Goal: Task Accomplishment & Management: Use online tool/utility

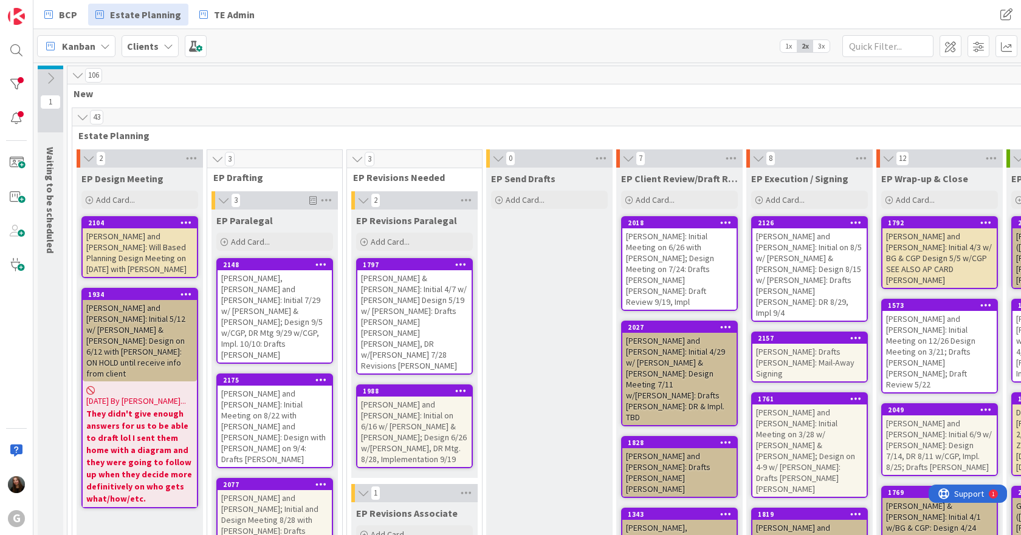
click at [396, 303] on div "[PERSON_NAME] & [PERSON_NAME]: Initial 4/7 w/ [PERSON_NAME] Design 5/19 w/ [PER…" at bounding box center [414, 321] width 114 height 103
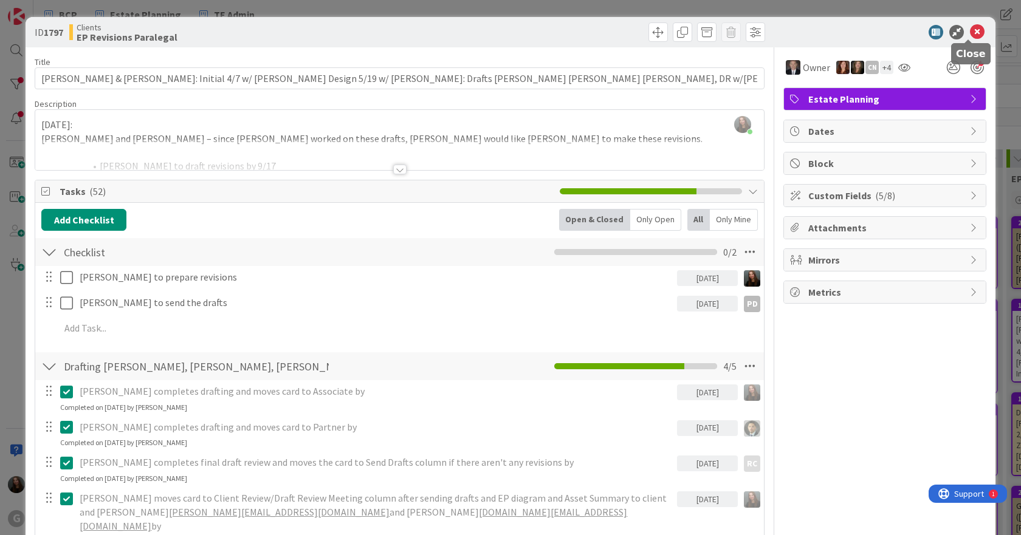
click at [970, 34] on icon at bounding box center [977, 32] width 15 height 15
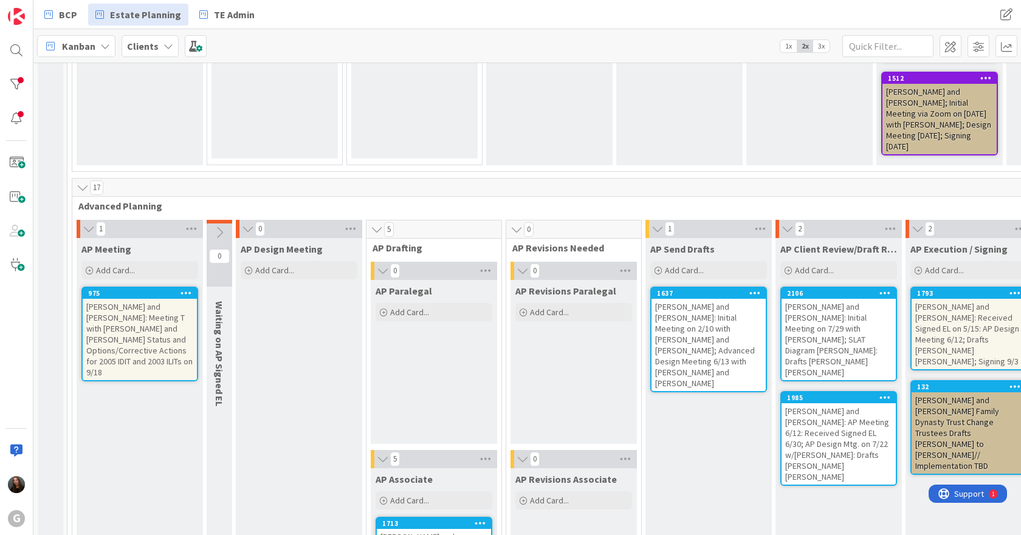
scroll to position [1337, 0]
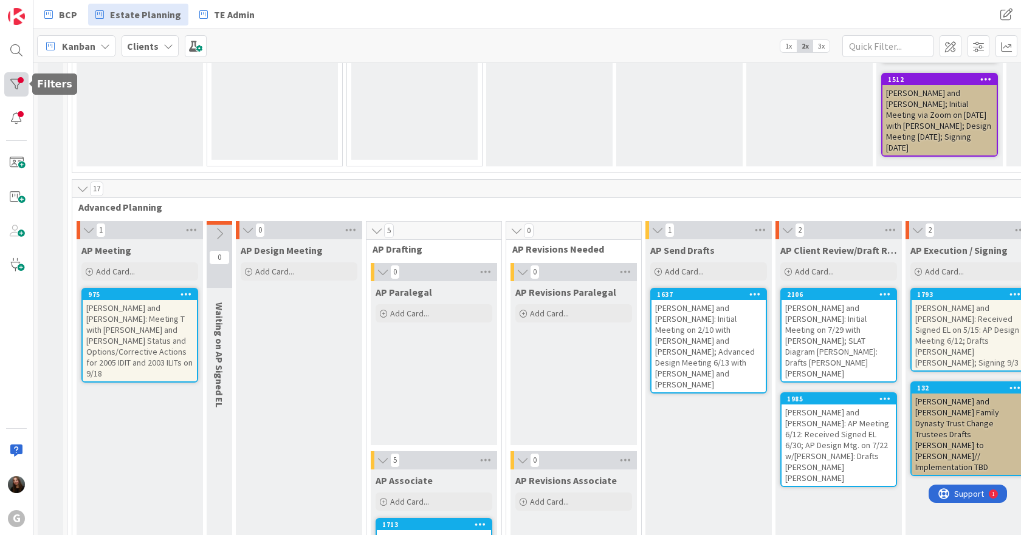
click at [20, 81] on div at bounding box center [16, 84] width 24 height 24
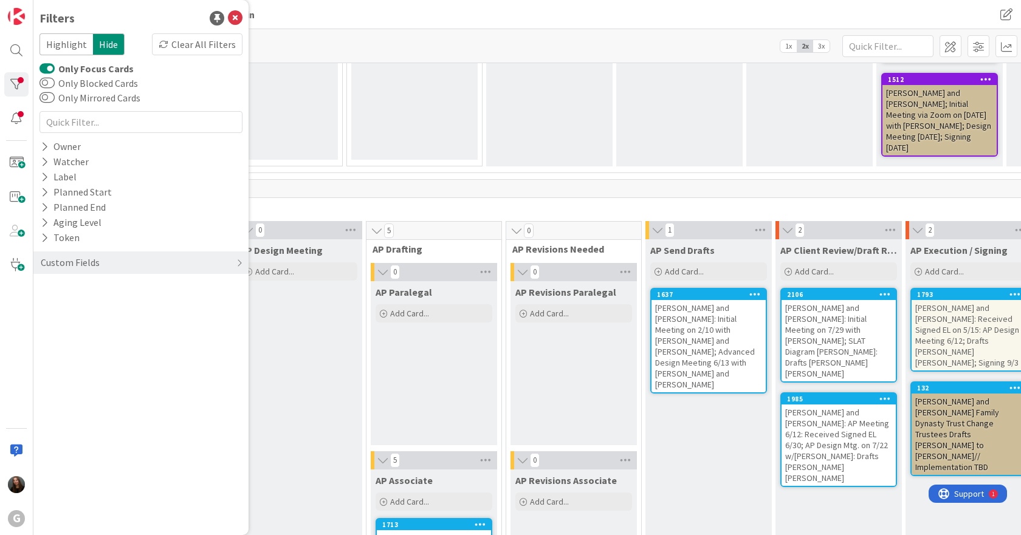
click at [97, 67] on label "Only Focus Cards" at bounding box center [86, 68] width 94 height 15
click at [55, 67] on button "Only Focus Cards" at bounding box center [46, 69] width 15 height 12
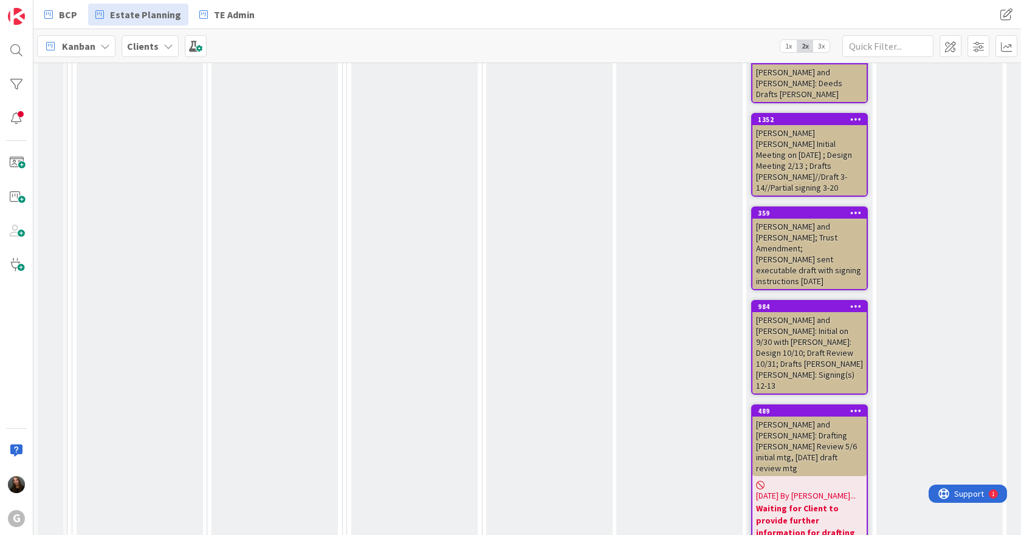
scroll to position [3950, 0]
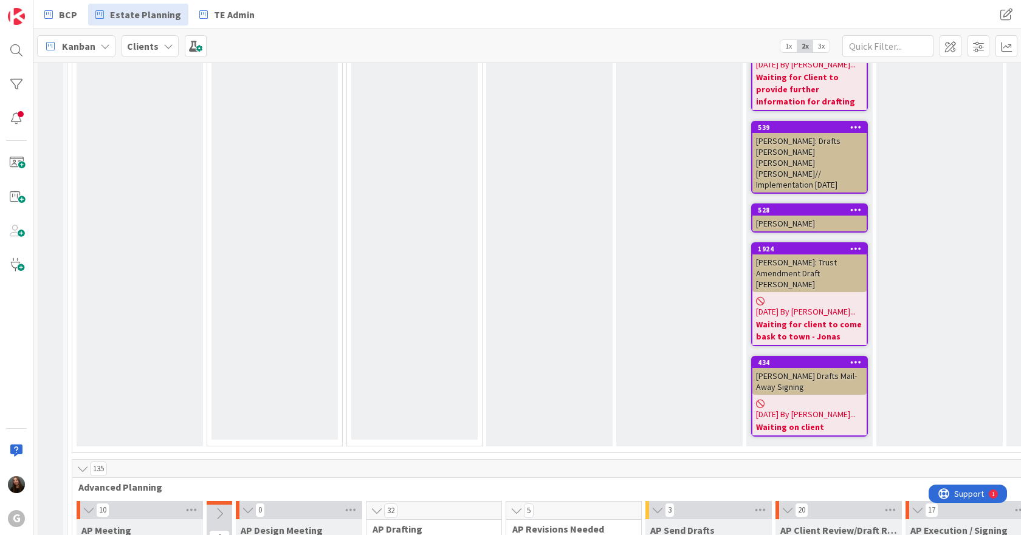
scroll to position [4315, 0]
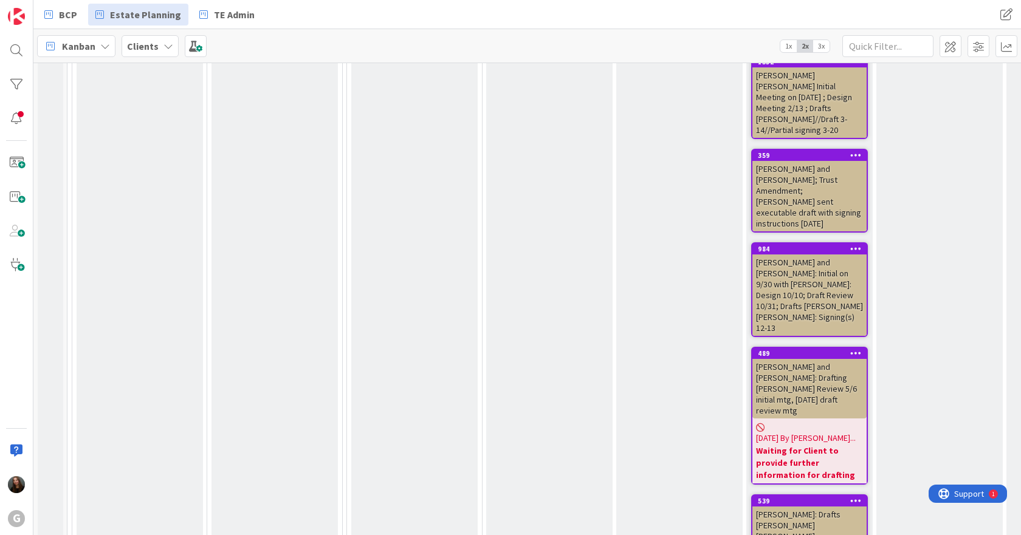
scroll to position [3950, 0]
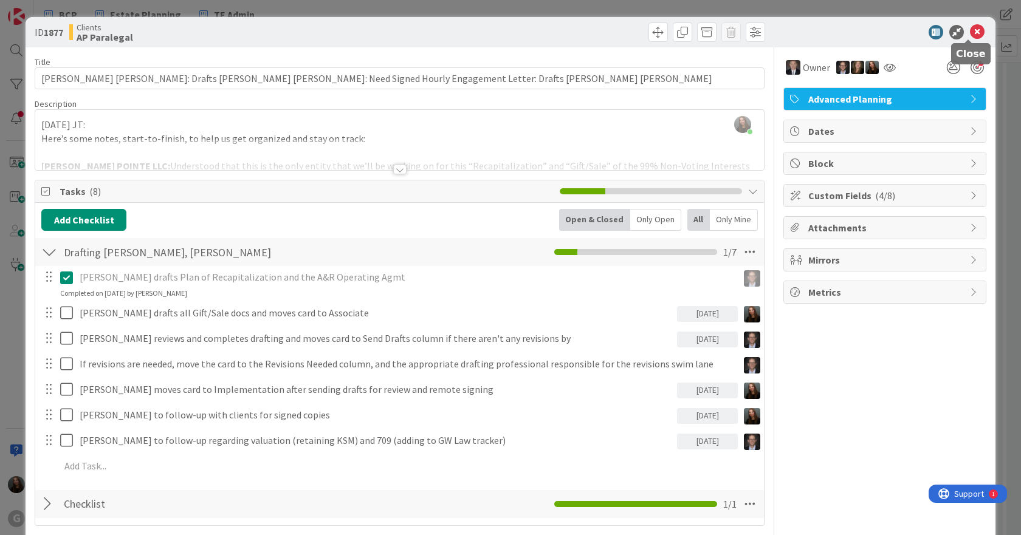
click at [972, 32] on icon at bounding box center [977, 32] width 15 height 15
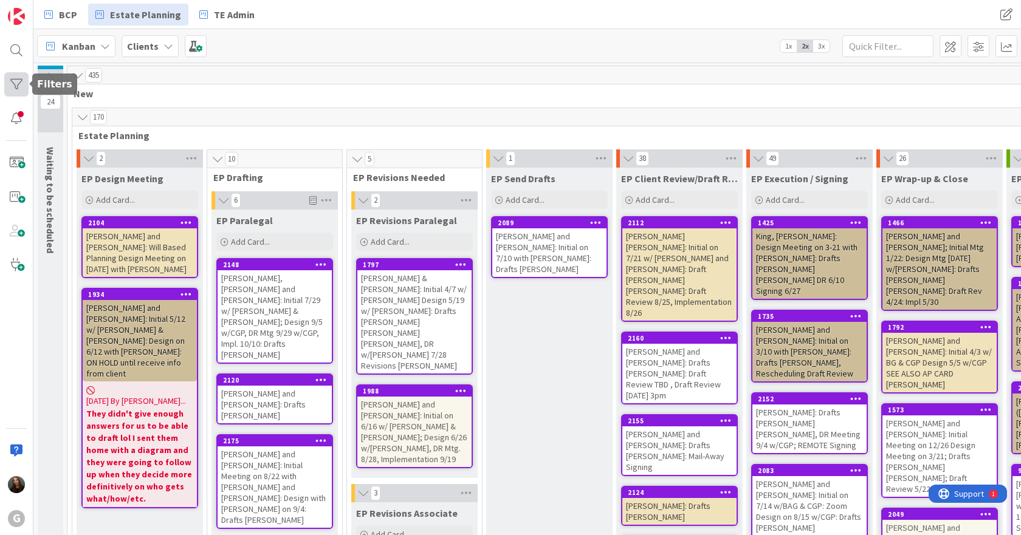
click at [15, 83] on div at bounding box center [16, 84] width 24 height 24
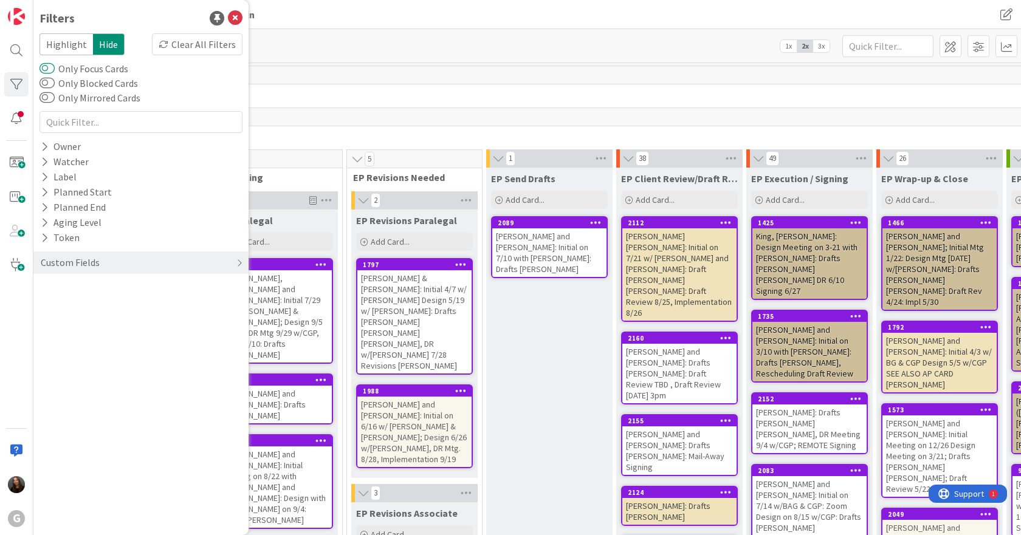
click at [44, 67] on button "Only Focus Cards" at bounding box center [46, 69] width 15 height 12
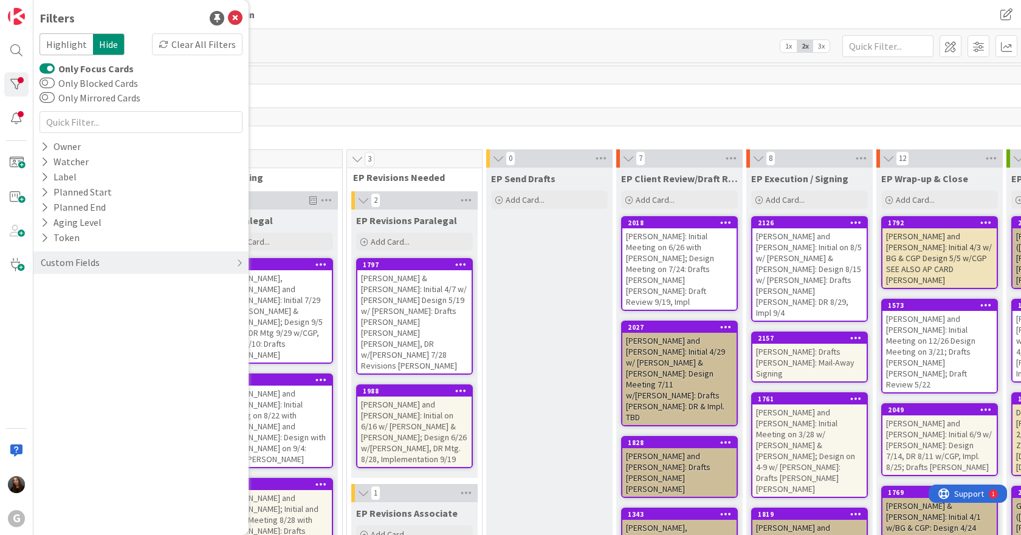
click at [532, 94] on span "New" at bounding box center [680, 94] width 1212 height 12
